Goal: Task Accomplishment & Management: Use online tool/utility

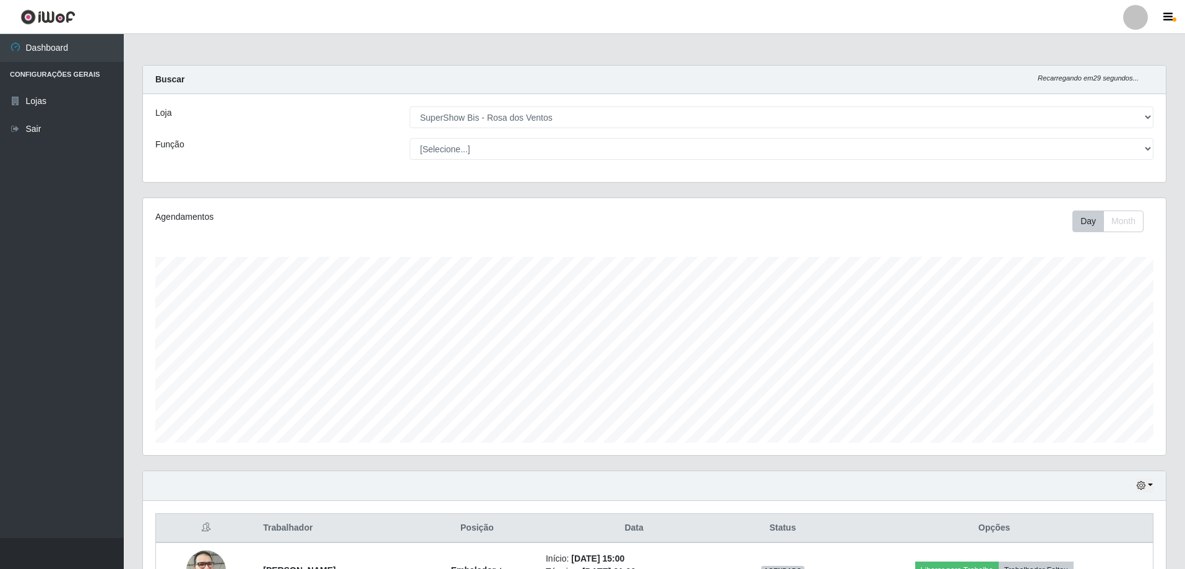
select select "60"
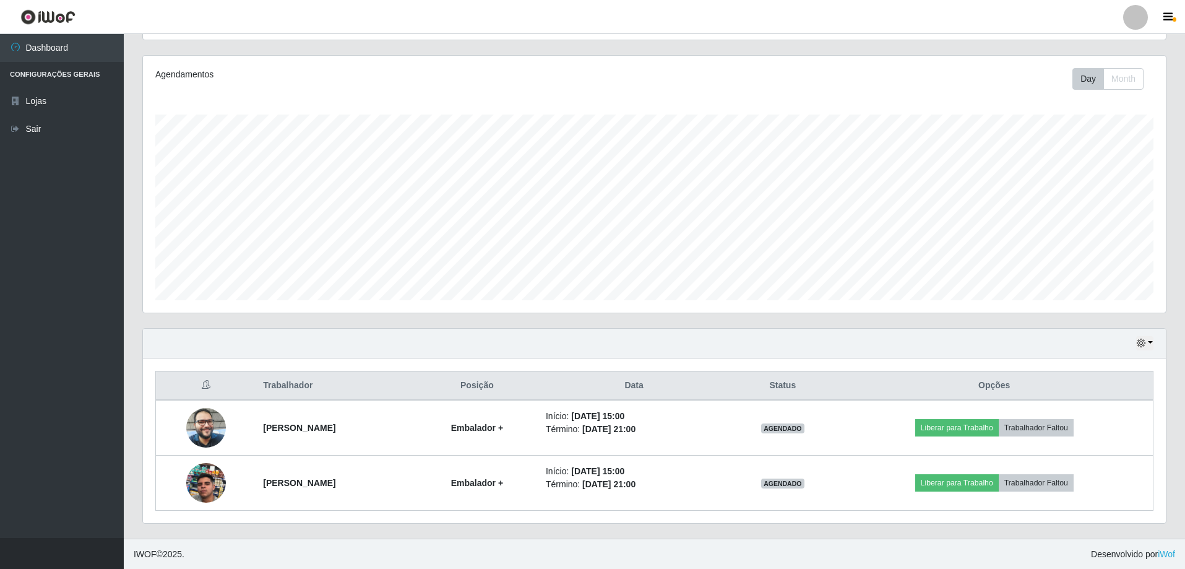
scroll to position [257, 1023]
click at [648, 319] on div "Agendamentos Day Month" at bounding box center [654, 190] width 1042 height 273
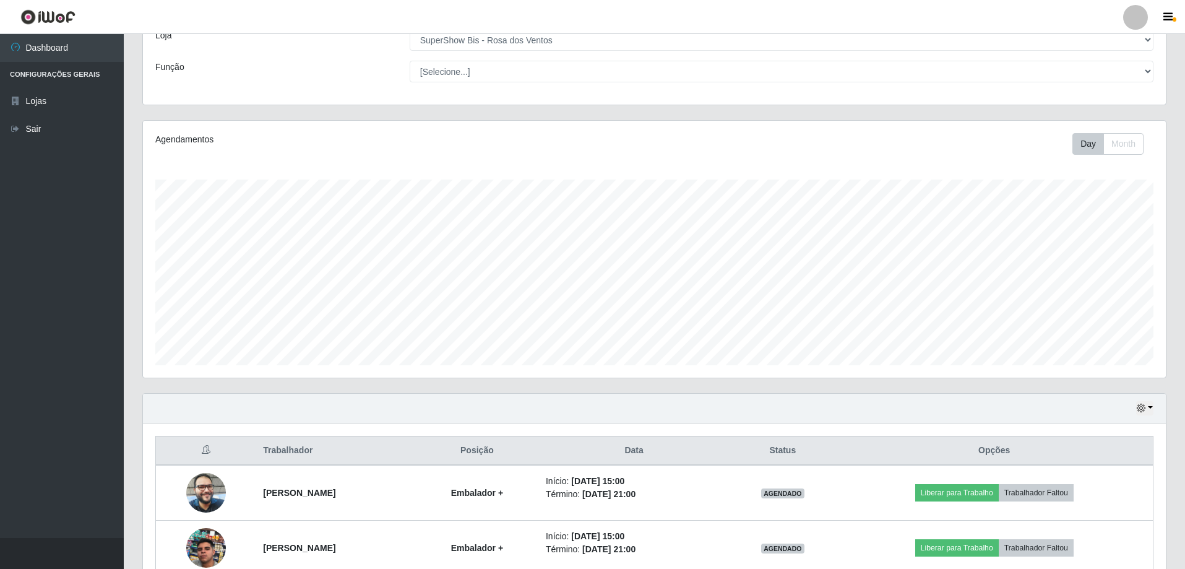
scroll to position [143, 0]
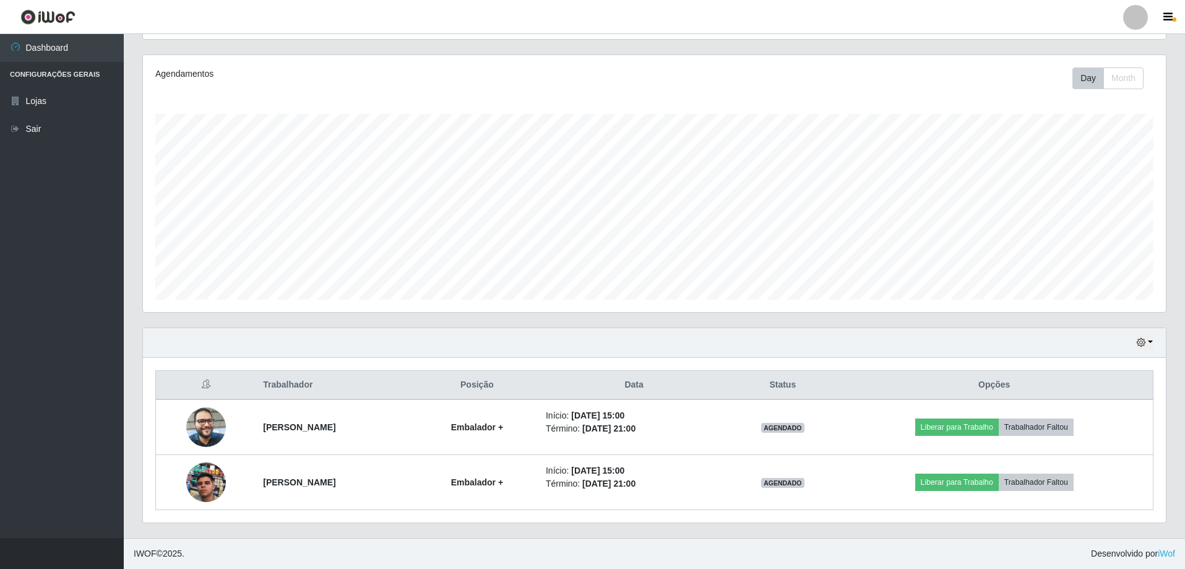
click at [1153, 343] on div "Hoje 1 dia 3 dias 1 Semana Não encerrados" at bounding box center [654, 343] width 1023 height 30
click at [1143, 345] on icon "button" at bounding box center [1140, 342] width 9 height 9
click at [1075, 344] on div "Hoje 1 dia 3 dias 1 Semana Não encerrados" at bounding box center [654, 343] width 1023 height 30
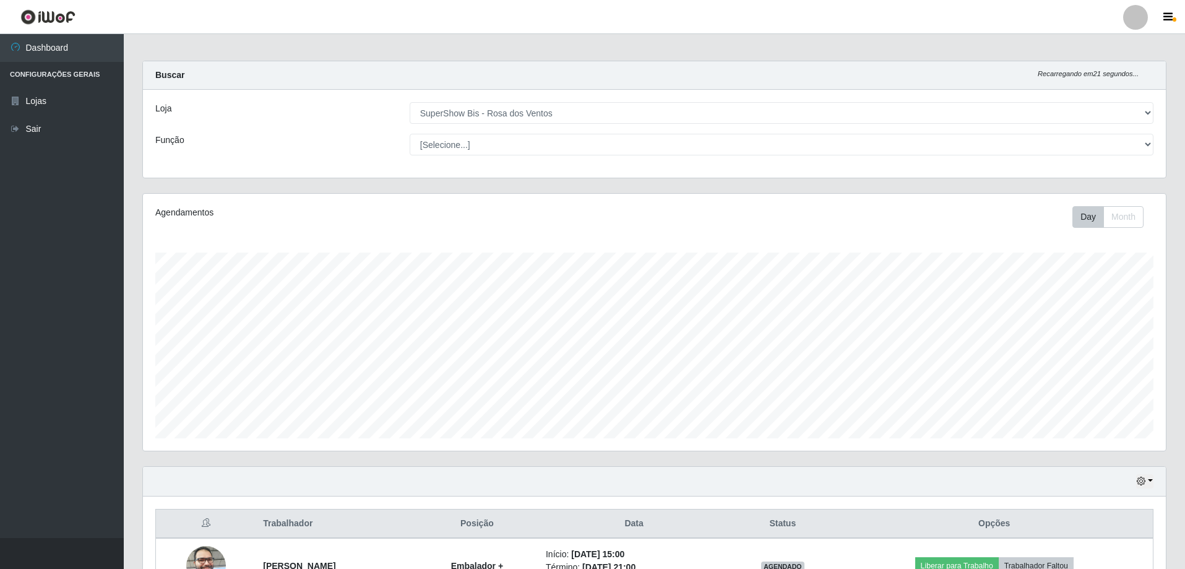
scroll to position [0, 0]
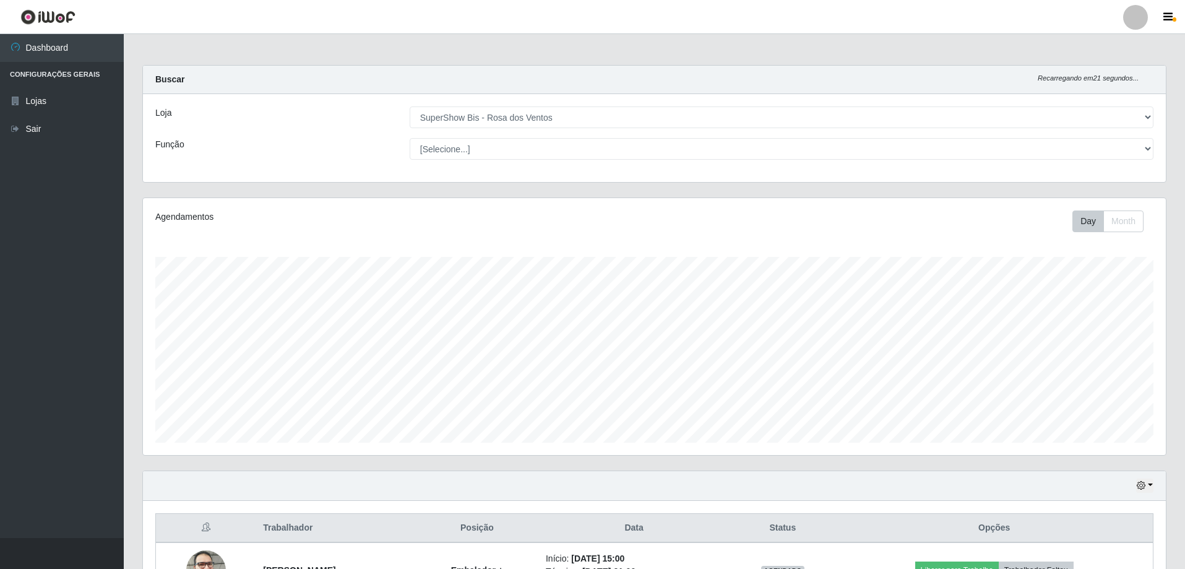
click at [658, 162] on div "Loja [Selecione...] SuperShow Bis - Avenida 6 SuperShow Bis - Rosa dos Ventos F…" at bounding box center [654, 138] width 1023 height 88
click at [660, 148] on select "[Selecione...] ASG ASG + ASG ++ Auxiliar de Cozinha Balconista de Açougue Balco…" at bounding box center [782, 149] width 744 height 22
select select "70"
click at [410, 138] on select "[Selecione...] ASG ASG + ASG ++ Auxiliar de Cozinha Balconista de Açougue Balco…" at bounding box center [782, 149] width 744 height 22
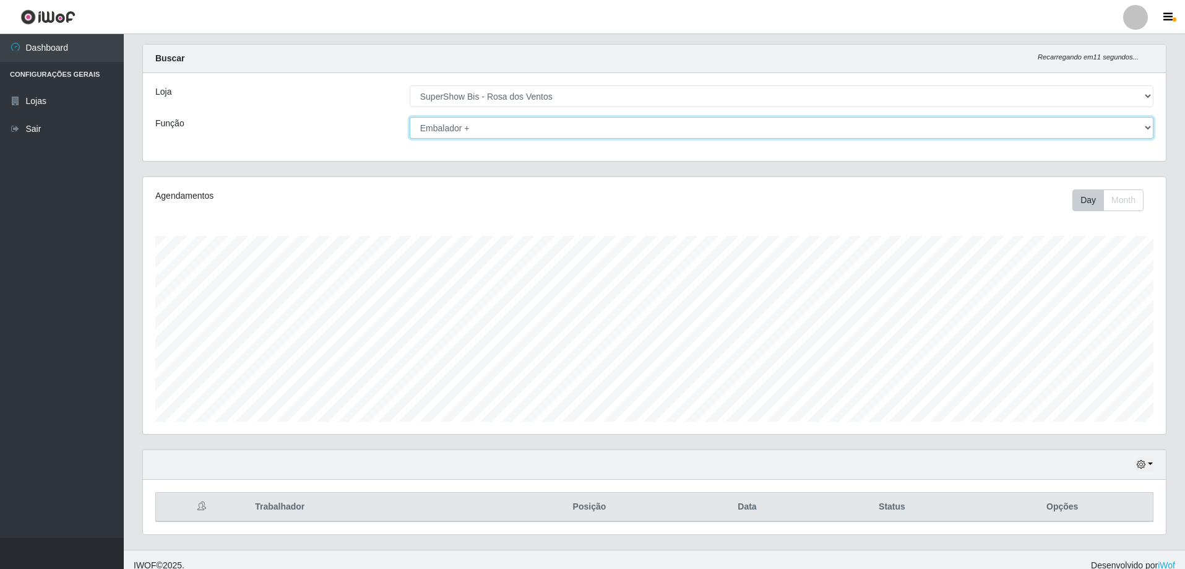
scroll to position [33, 0]
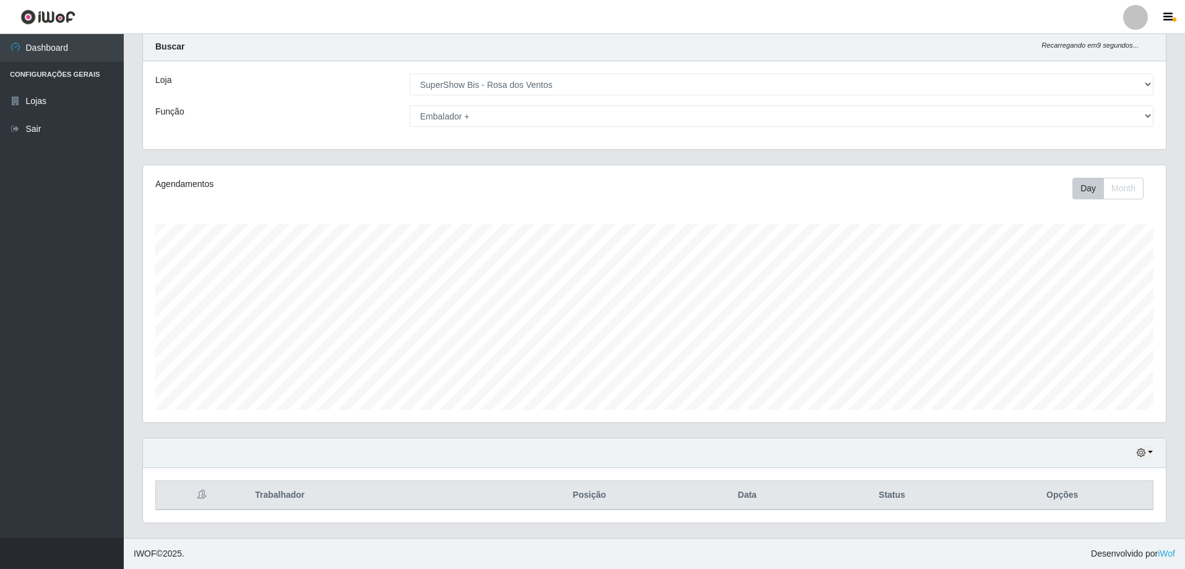
click at [1172, 203] on div "Agendamentos Day Month 28/09 Agendamentos 6" at bounding box center [654, 301] width 1042 height 273
click at [1154, 460] on div "Hoje 1 dia 3 dias 1 Semana Não encerrados" at bounding box center [654, 453] width 1023 height 30
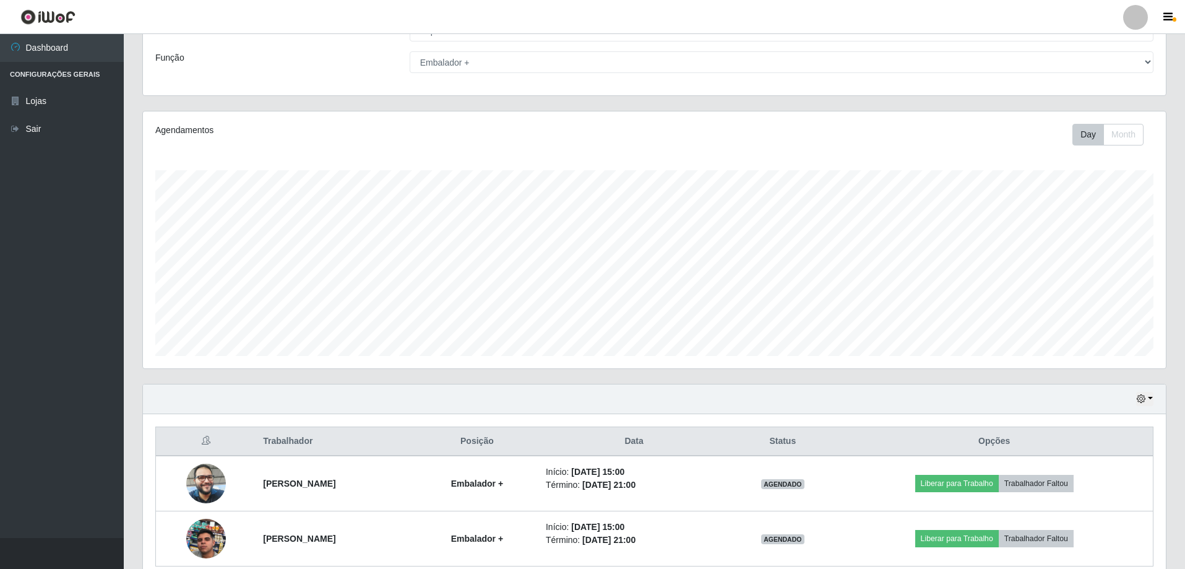
scroll to position [0, 0]
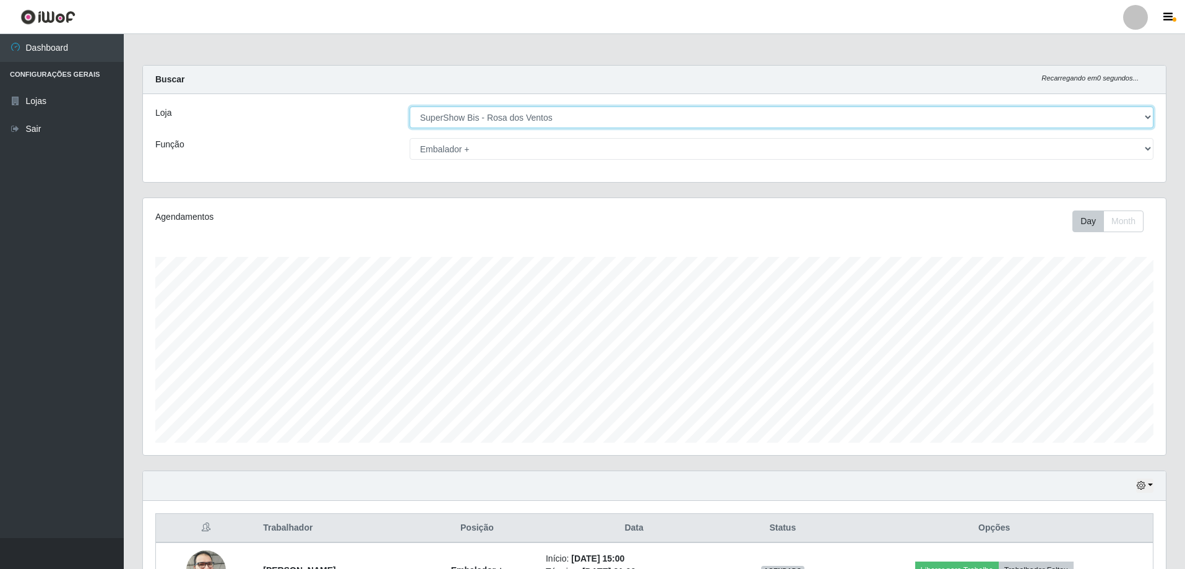
click at [596, 125] on select "[Selecione...] SuperShow Bis - Avenida 6 SuperShow [GEOGRAPHIC_DATA]" at bounding box center [782, 117] width 744 height 22
click at [583, 113] on select "[Selecione...] SuperShow Bis - Avenida 6 SuperShow [GEOGRAPHIC_DATA]" at bounding box center [782, 117] width 744 height 22
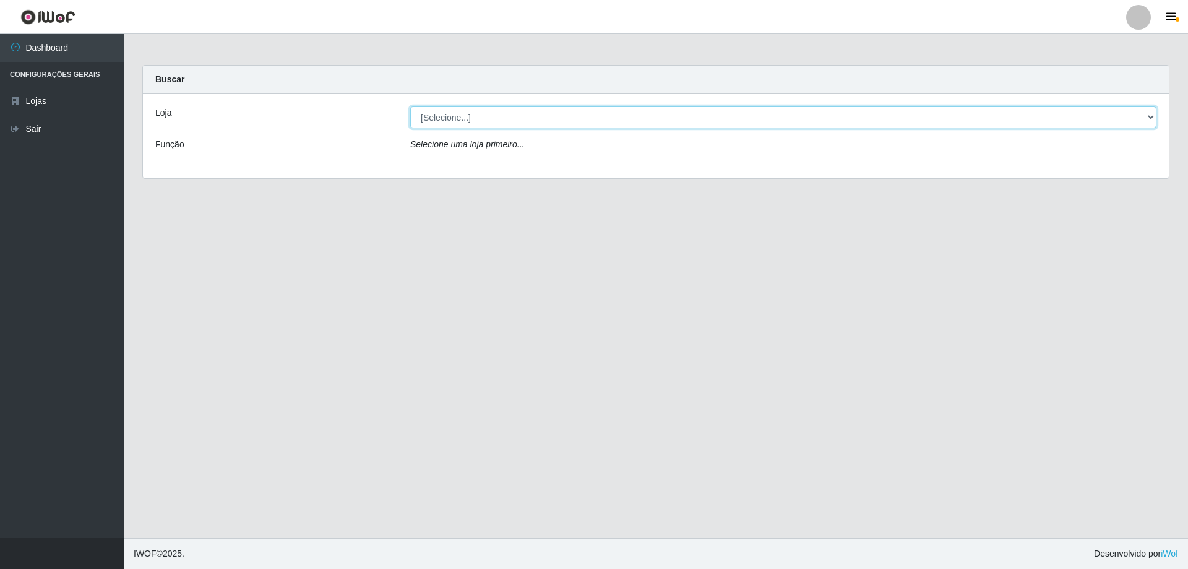
click at [437, 115] on select "[Selecione...] SuperShow Bis - Avenida 6 SuperShow [GEOGRAPHIC_DATA]" at bounding box center [783, 117] width 746 height 22
select select "60"
click at [410, 106] on select "[Selecione...] SuperShow Bis - Avenida 6 SuperShow [GEOGRAPHIC_DATA]" at bounding box center [783, 117] width 746 height 22
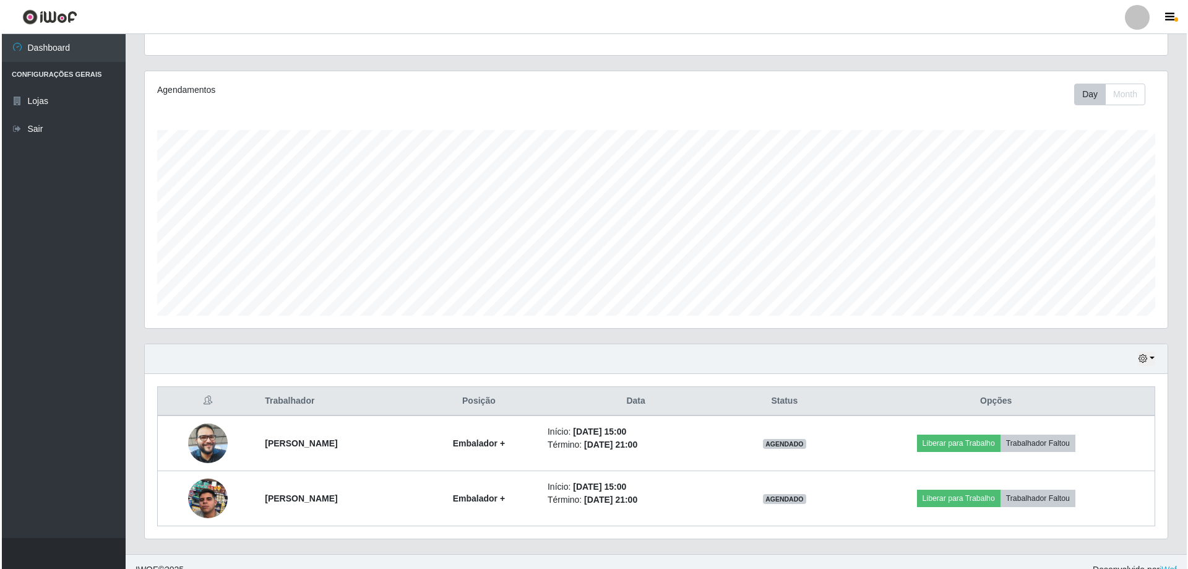
scroll to position [143, 0]
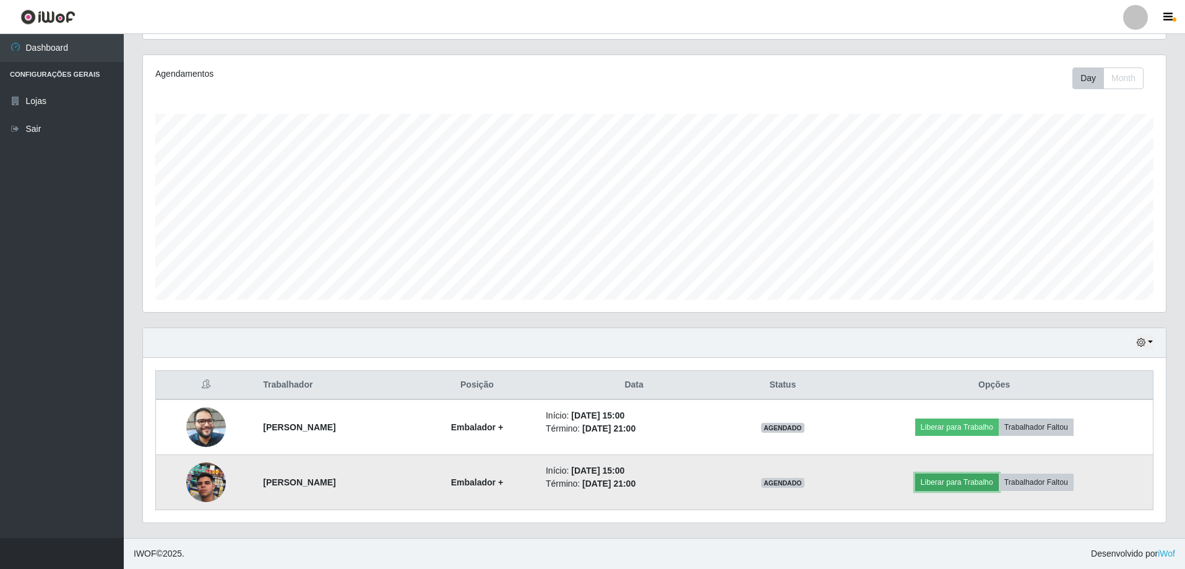
click at [963, 486] on button "Liberar para Trabalho" at bounding box center [957, 481] width 84 height 17
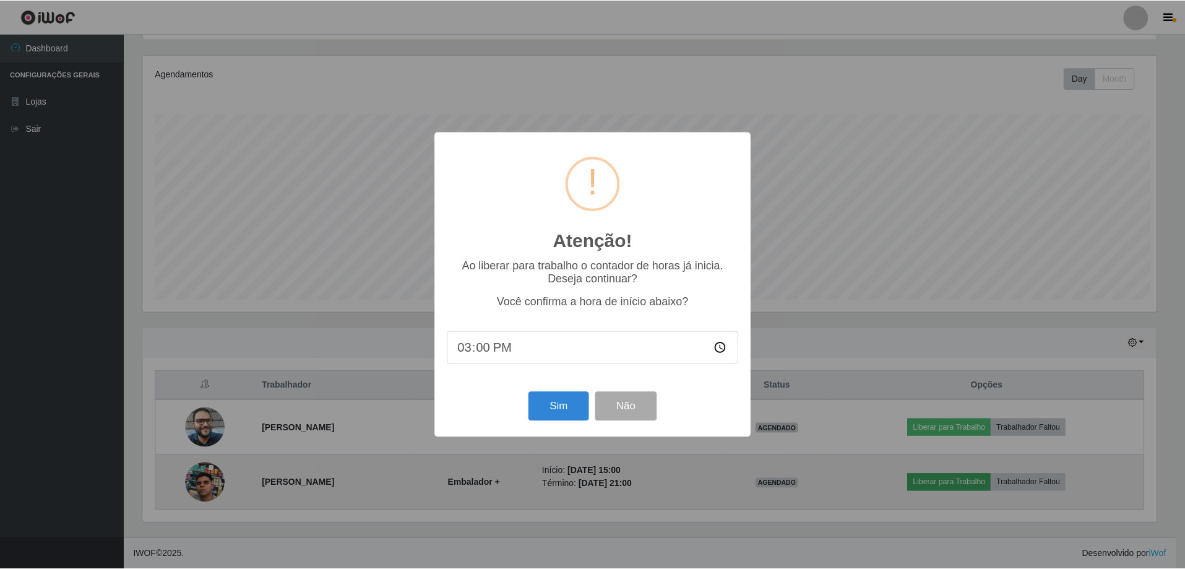
scroll to position [257, 1016]
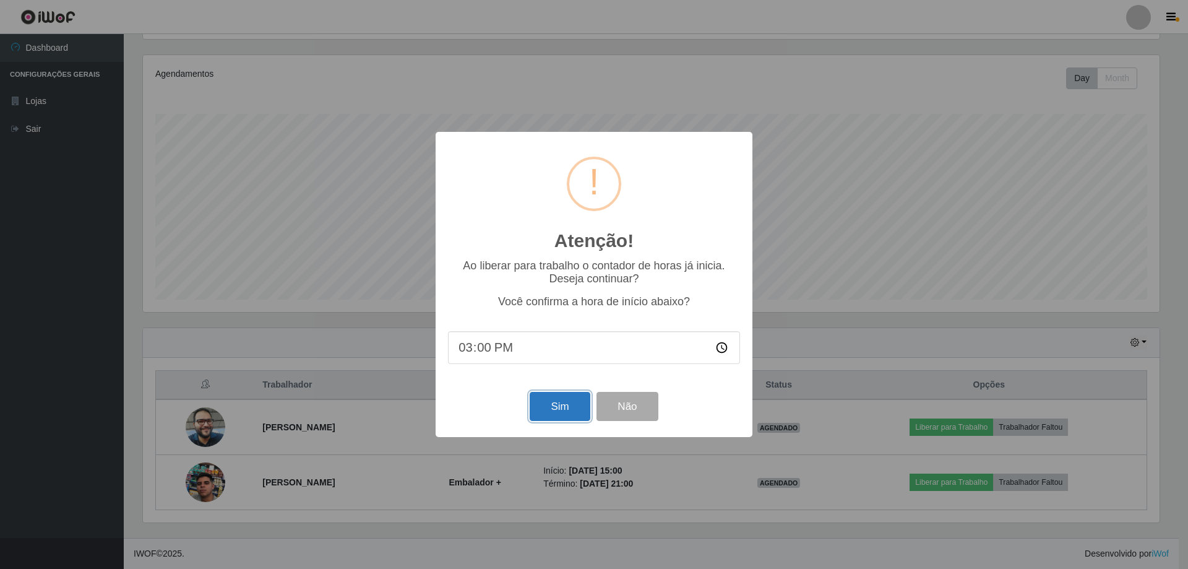
click at [564, 413] on button "Sim" at bounding box center [560, 406] width 60 height 29
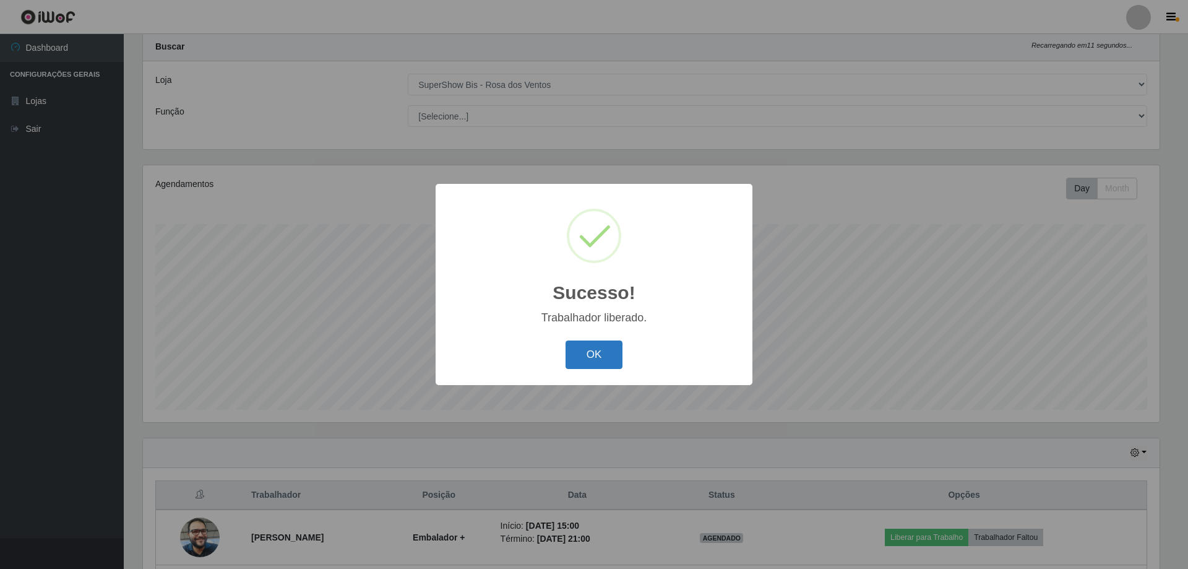
click at [591, 357] on button "OK" at bounding box center [594, 354] width 58 height 29
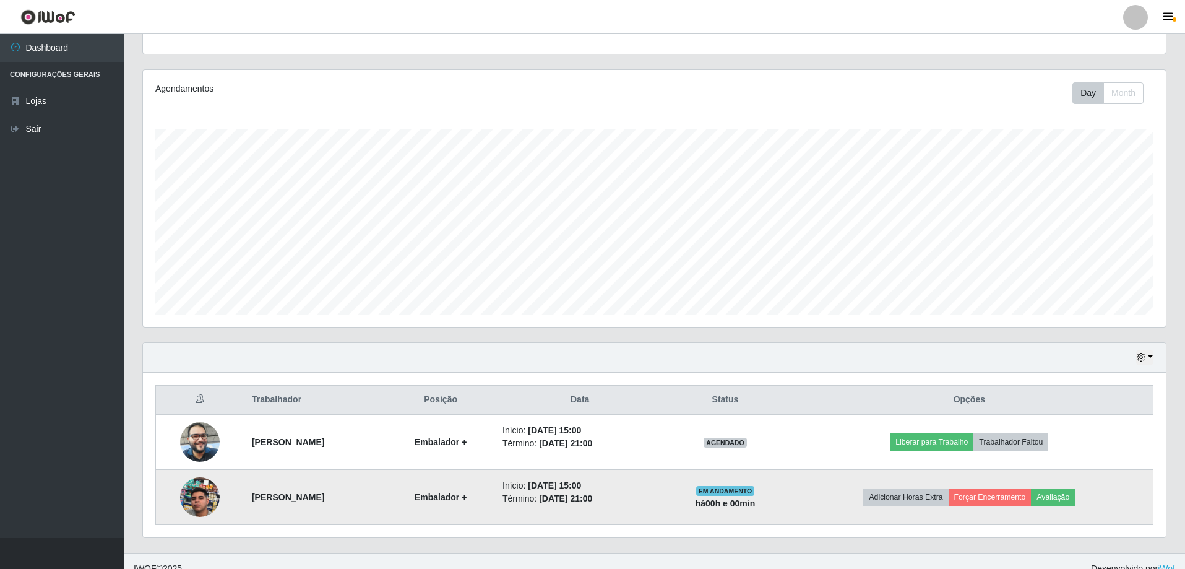
scroll to position [143, 0]
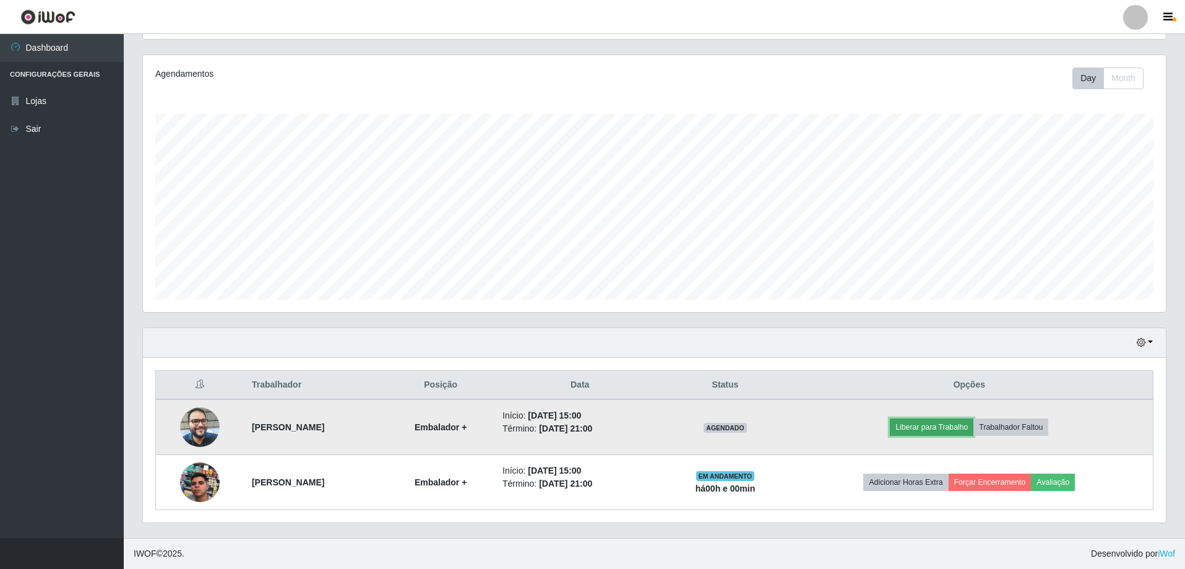
click at [948, 432] on button "Liberar para Trabalho" at bounding box center [932, 426] width 84 height 17
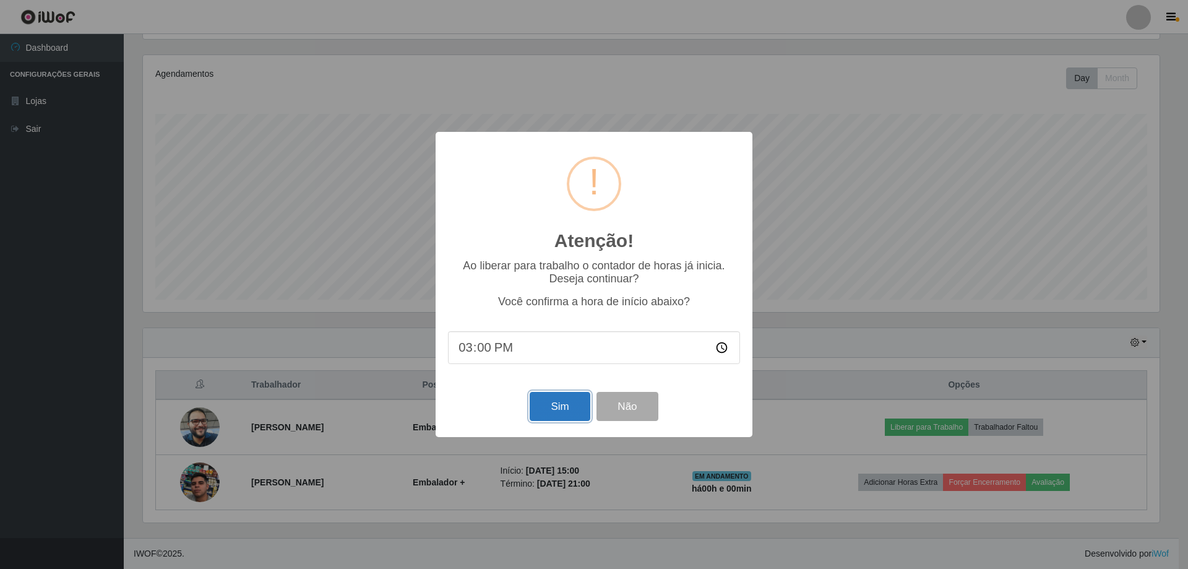
click at [572, 411] on button "Sim" at bounding box center [560, 406] width 60 height 29
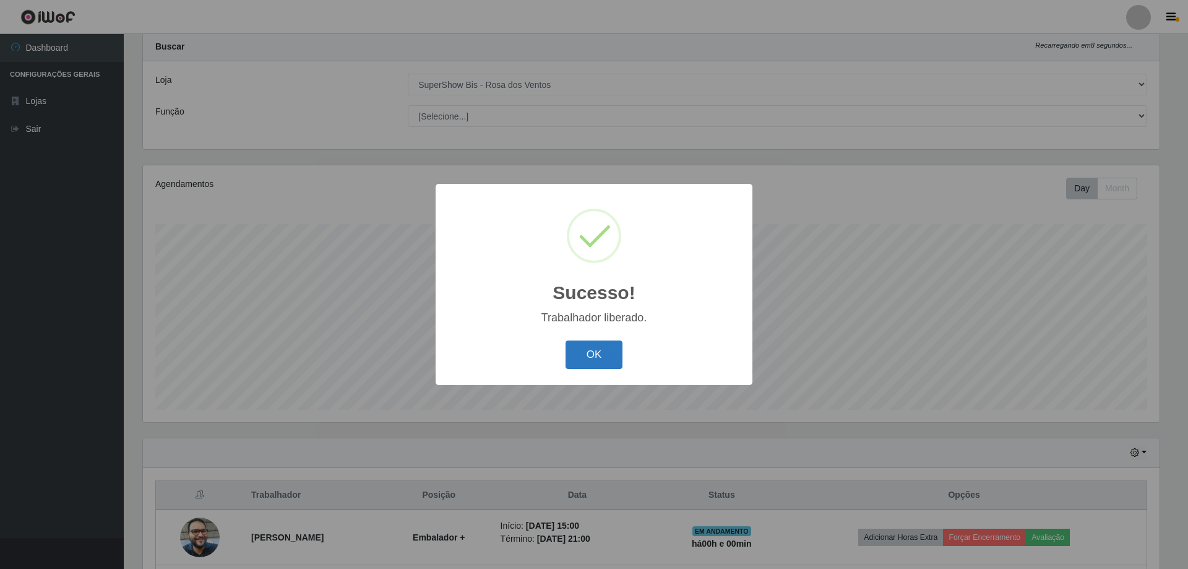
click at [586, 357] on button "OK" at bounding box center [594, 354] width 58 height 29
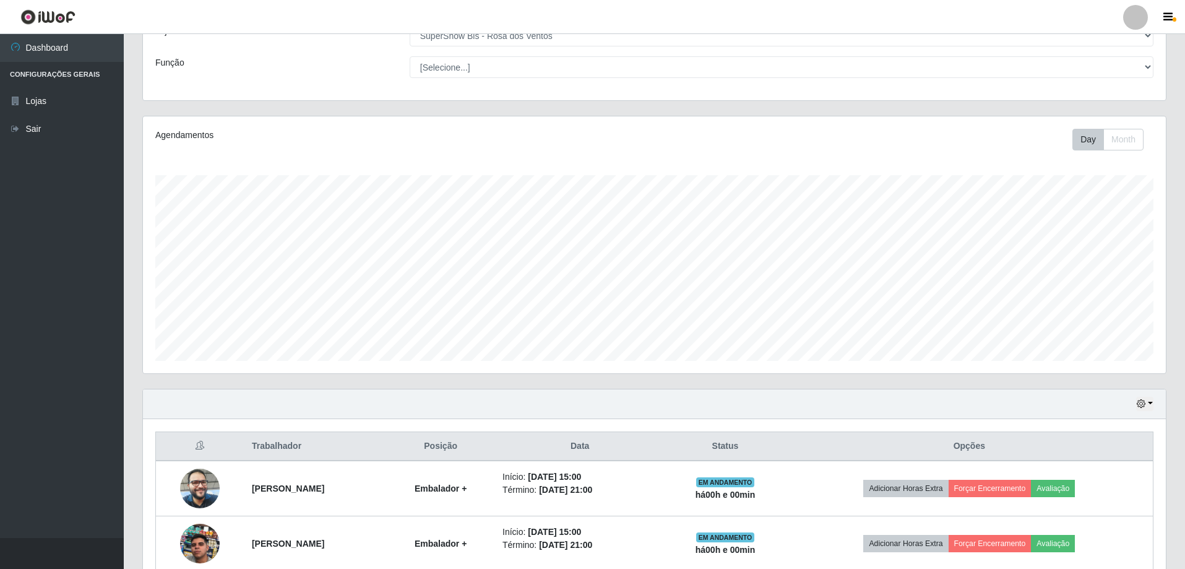
scroll to position [143, 0]
